Goal: Communication & Community: Participate in discussion

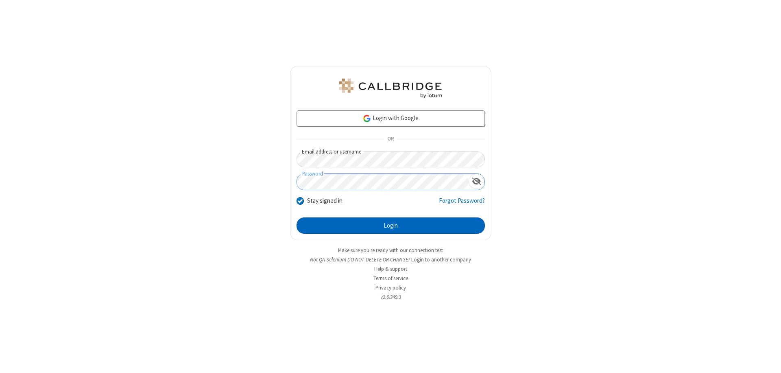
click at [391, 225] on button "Login" at bounding box center [391, 225] width 188 height 16
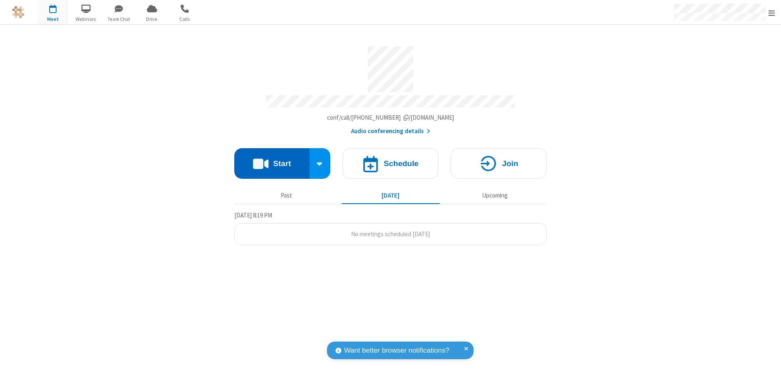
click at [272, 159] on button "Start" at bounding box center [271, 163] width 75 height 31
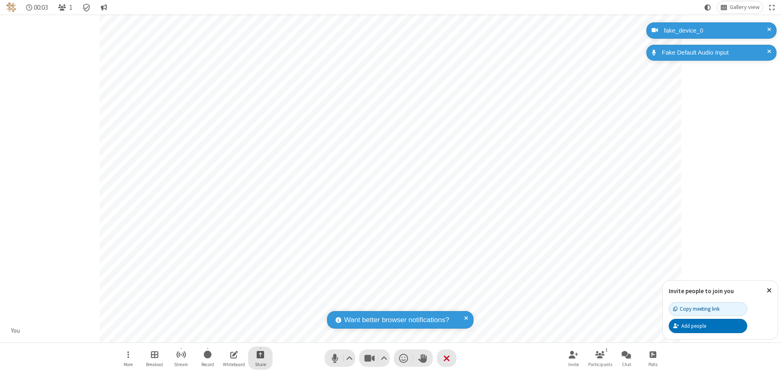
click at [260, 354] on span "Start sharing" at bounding box center [261, 354] width 8 height 10
click at [260, 304] on span "Share additional camera" at bounding box center [265, 306] width 60 height 7
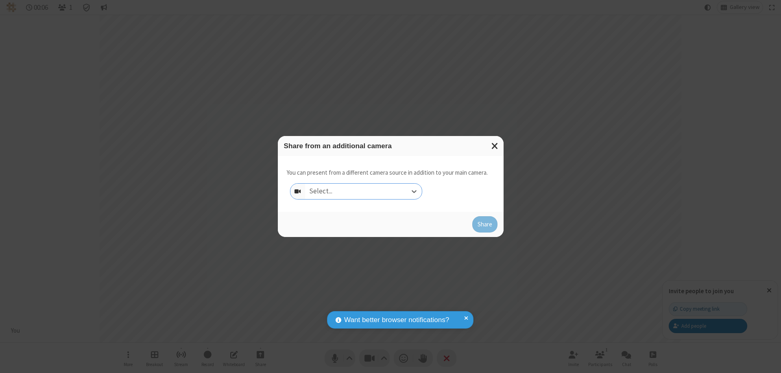
click at [363, 191] on div "Select..." at bounding box center [363, 190] width 117 height 15
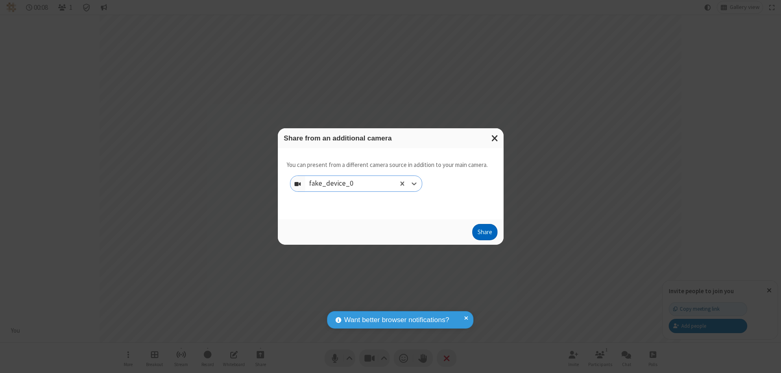
click at [485, 234] on button "Share" at bounding box center [484, 232] width 25 height 16
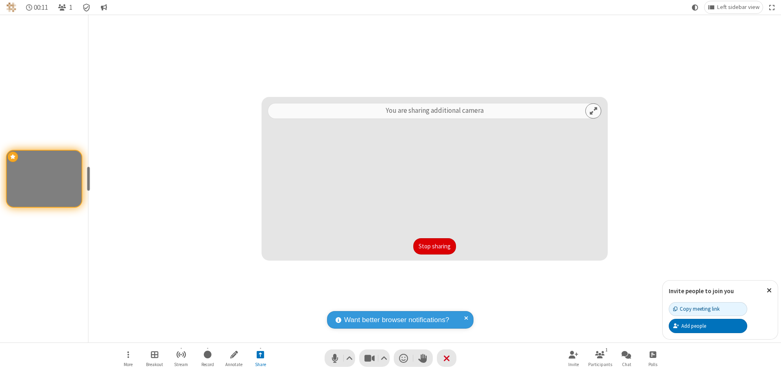
click at [434, 246] on button "Stop sharing" at bounding box center [434, 246] width 43 height 16
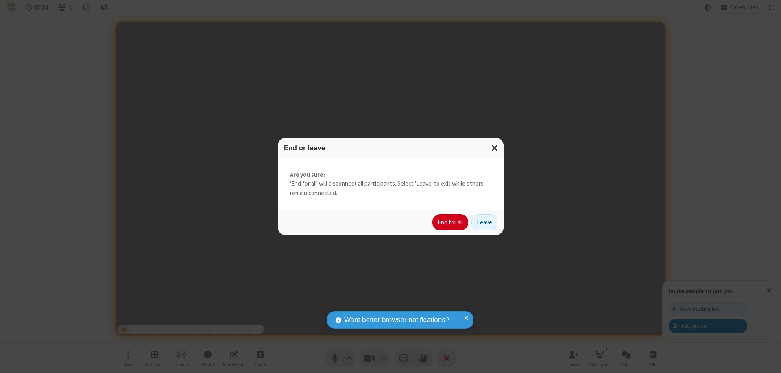
click at [451, 222] on button "End for all" at bounding box center [450, 222] width 36 height 16
